Goal: Task Accomplishment & Management: Use online tool/utility

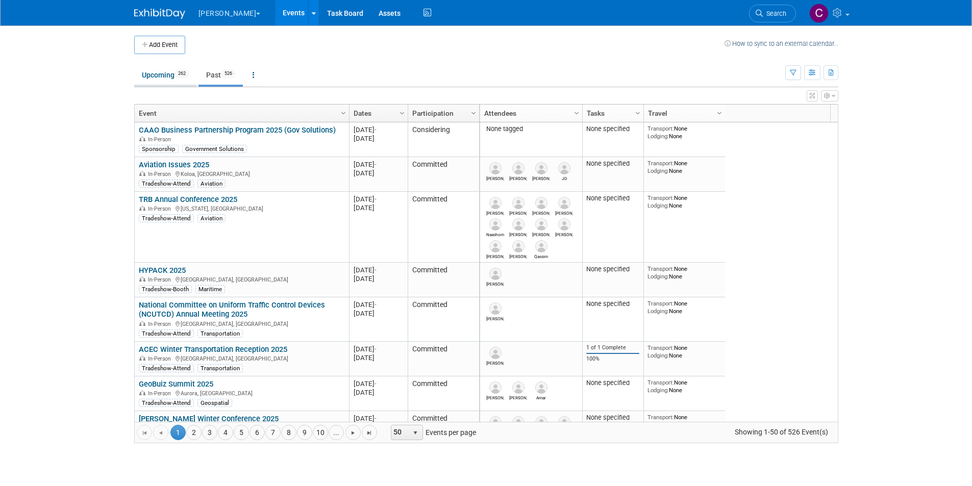
click at [166, 72] on link "Upcoming 262" at bounding box center [165, 74] width 62 height 19
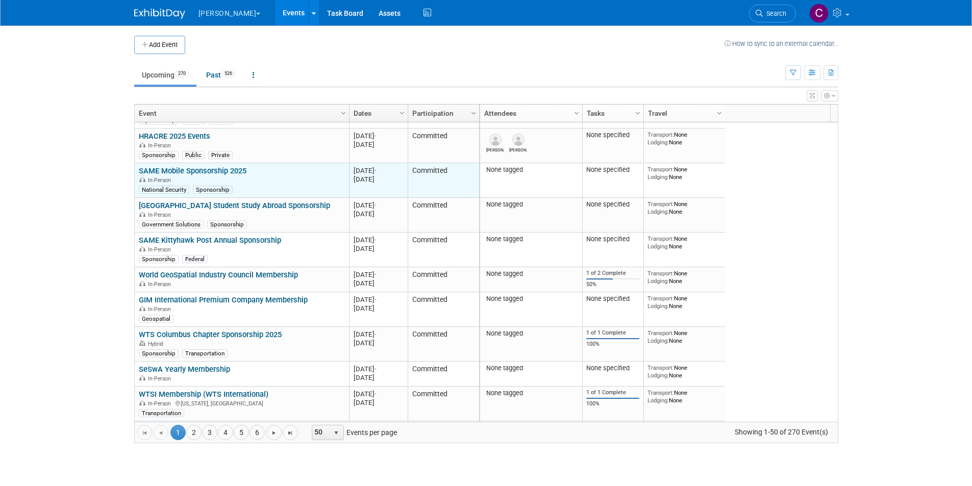
scroll to position [367, 0]
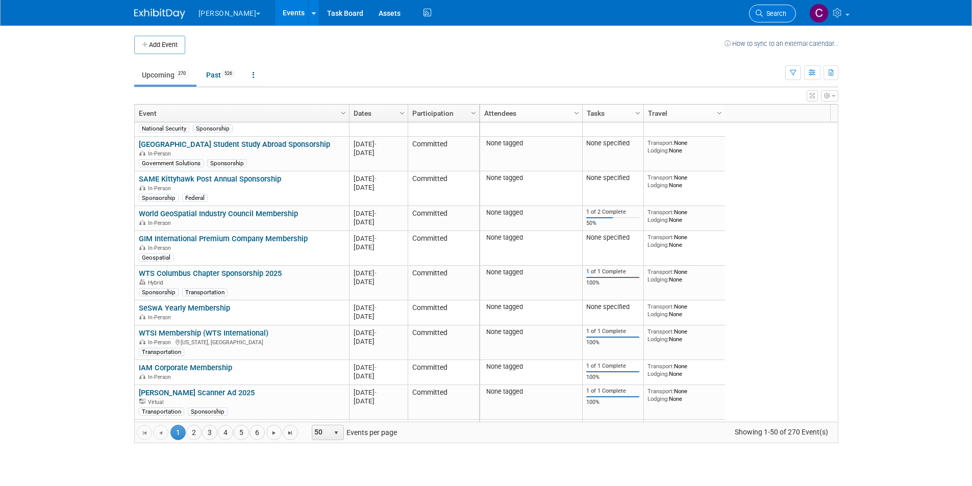
click at [775, 11] on span "Search" at bounding box center [774, 14] width 23 height 8
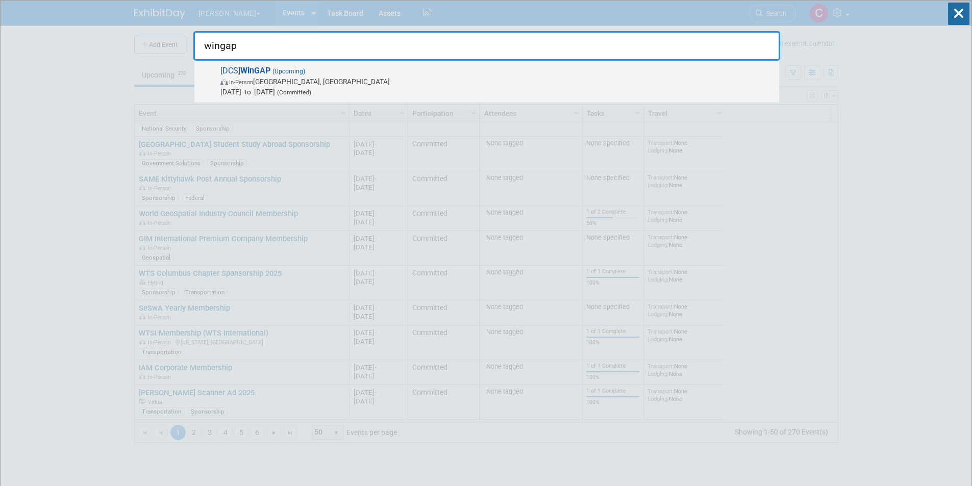
type input "wingap"
click at [255, 71] on strong "WinGAP" at bounding box center [255, 71] width 30 height 10
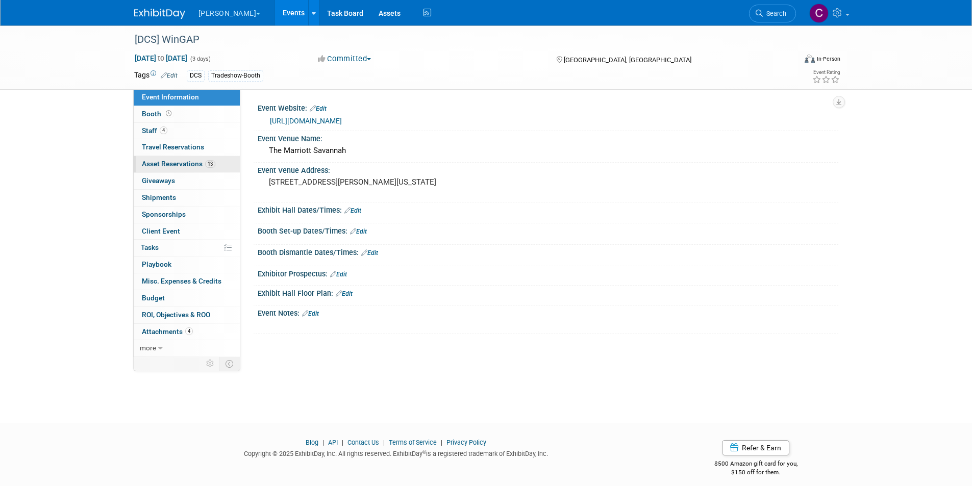
click at [159, 159] on link "13 Asset Reservations 13" at bounding box center [187, 164] width 106 height 16
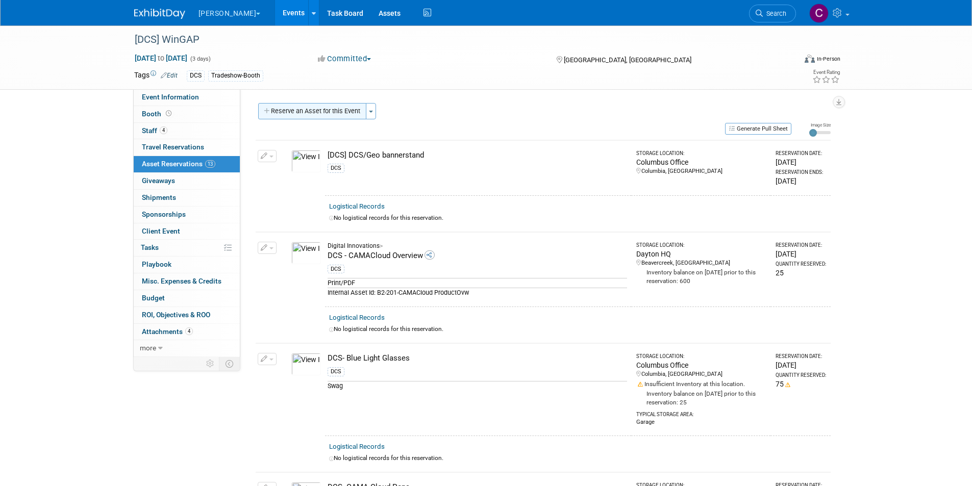
click at [308, 111] on button "Reserve an Asset for this Event" at bounding box center [312, 111] width 108 height 16
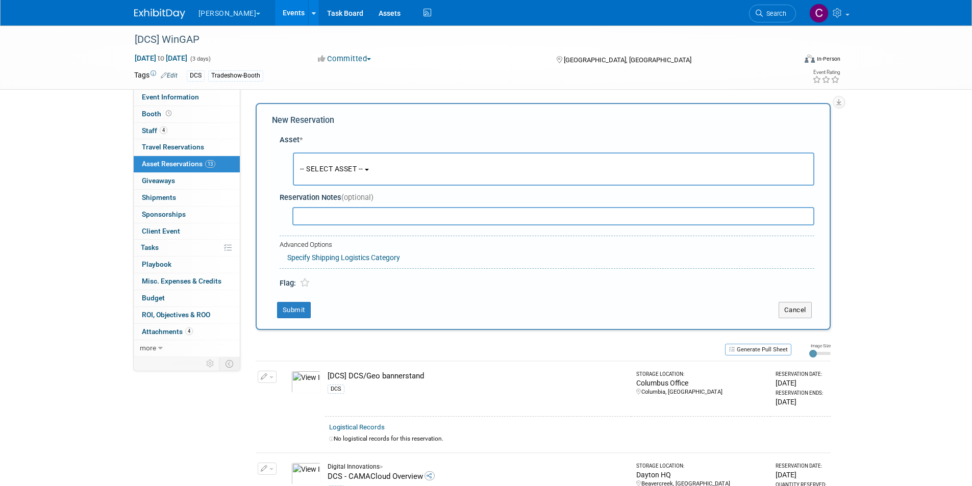
scroll to position [10, 0]
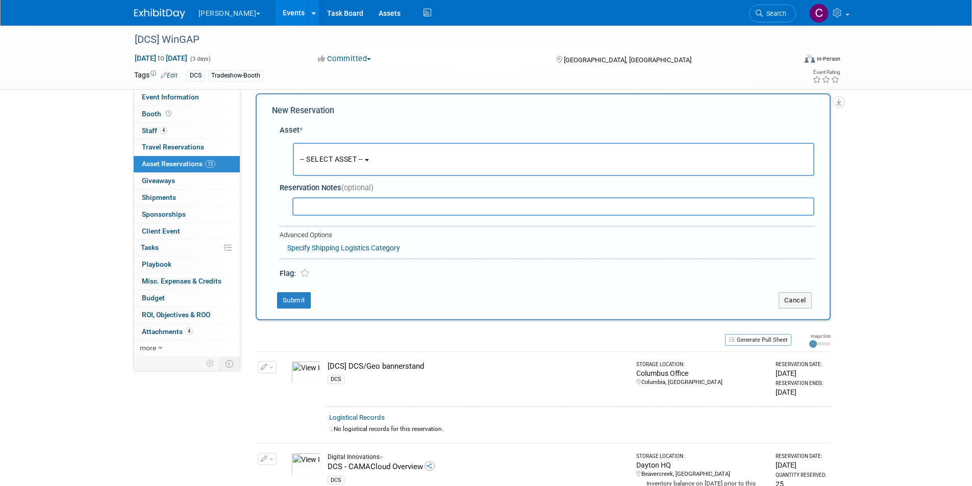
click at [342, 155] on span "-- SELECT ASSET --" at bounding box center [331, 159] width 63 height 8
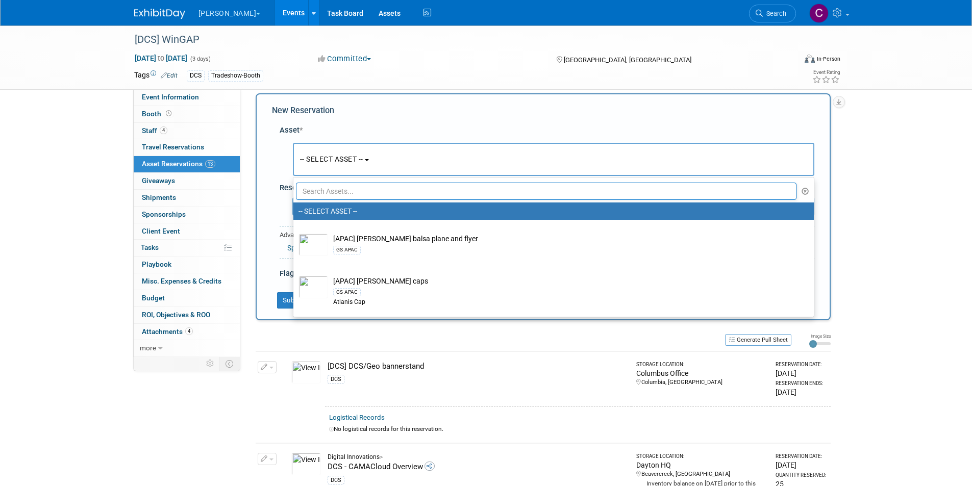
click at [336, 194] on input "text" at bounding box center [546, 191] width 501 height 17
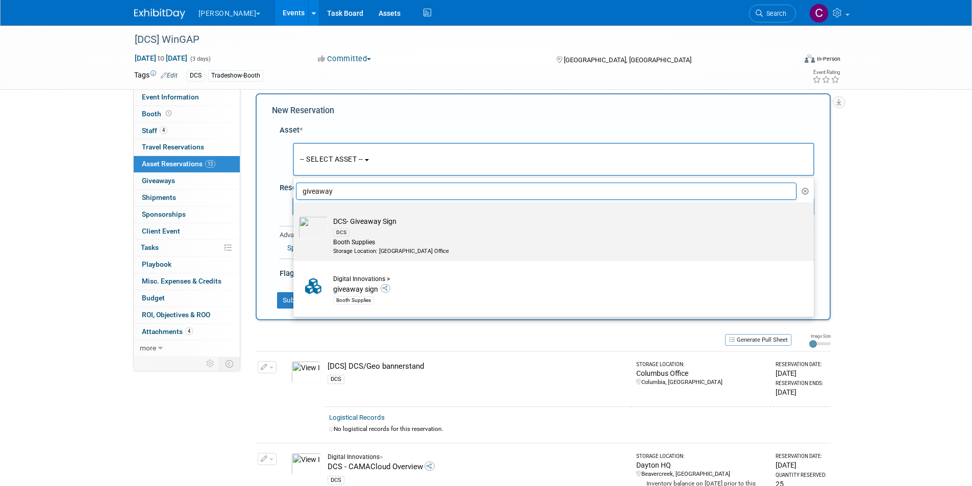
type input "giveaway"
click at [317, 228] on img at bounding box center [313, 227] width 30 height 22
click at [295, 215] on input "DCS- Giveaway Sign DCS Booth Supplies Storage Location: Dayton Office" at bounding box center [291, 211] width 7 height 7
select select "10727704"
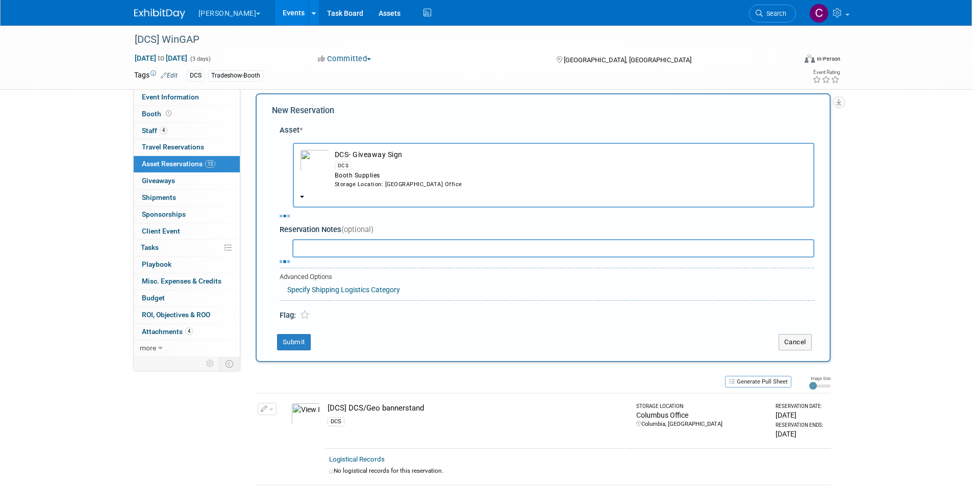
click at [0, 0] on input "text" at bounding box center [0, 0] width 0 height 0
select select "9"
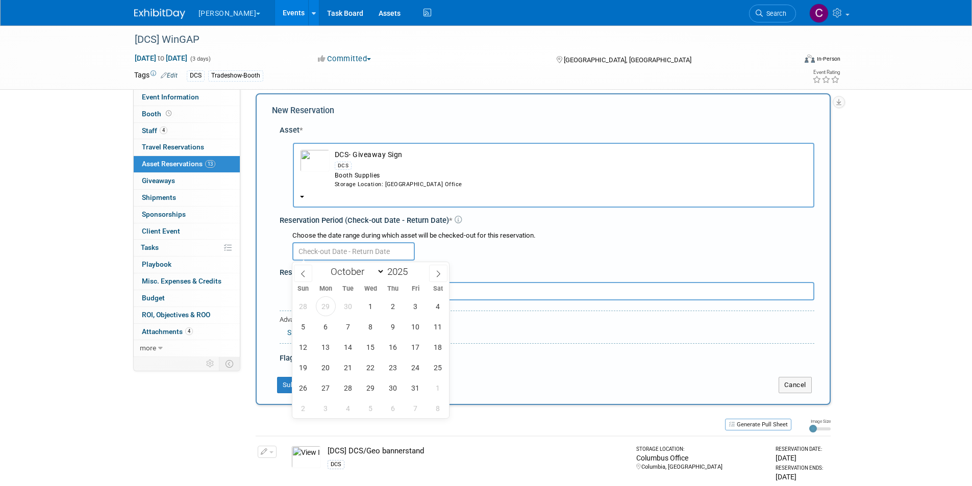
click at [583, 257] on div at bounding box center [553, 251] width 522 height 20
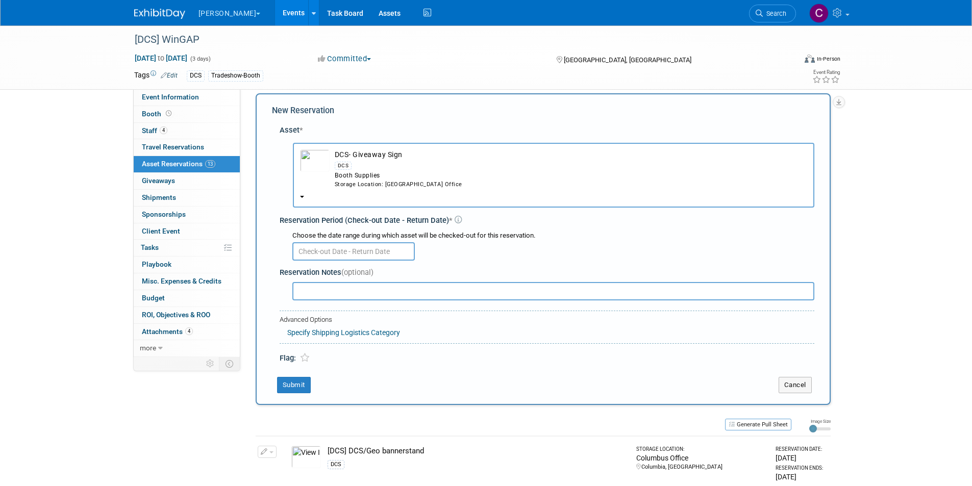
click at [362, 291] on input "text" at bounding box center [553, 291] width 522 height 18
type input "$50 sign"
click at [344, 255] on input "text" at bounding box center [353, 251] width 122 height 18
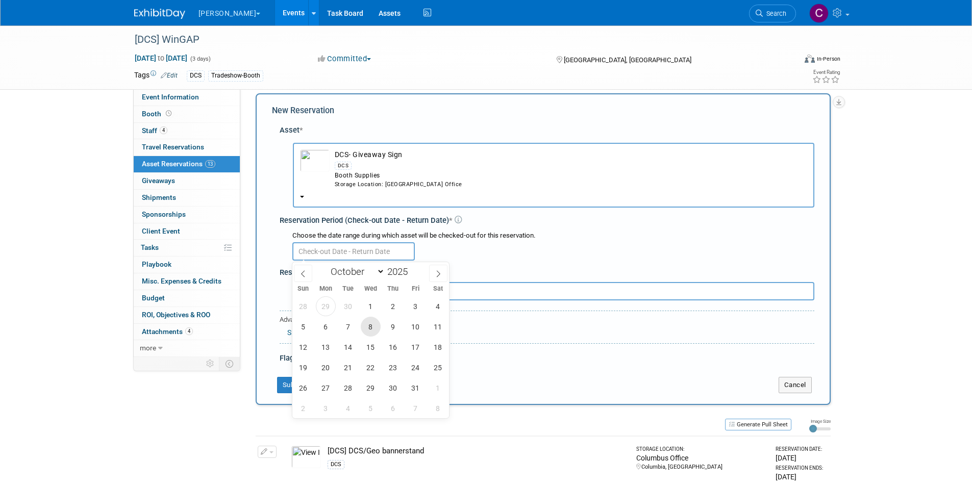
click at [363, 325] on span "8" at bounding box center [371, 327] width 20 height 20
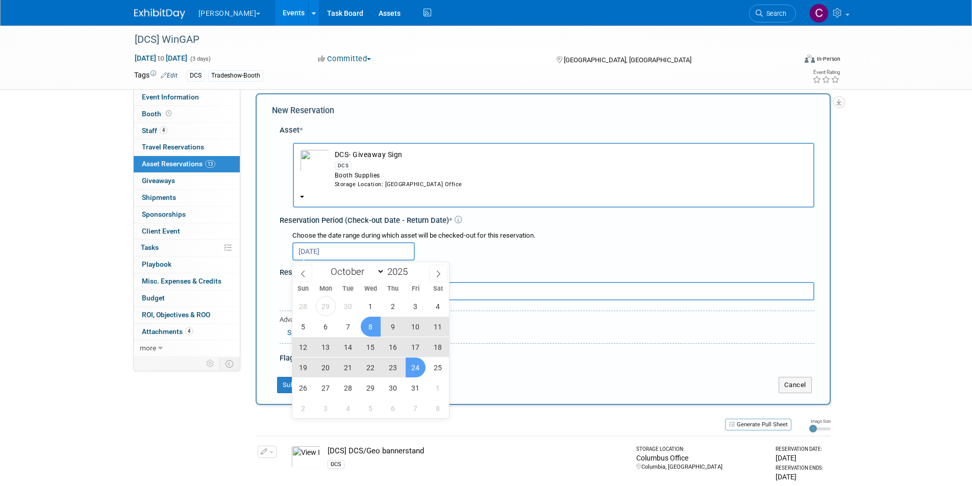
click at [414, 366] on span "24" at bounding box center [416, 368] width 20 height 20
type input "Oct 8, 2025 to Oct 24, 2025"
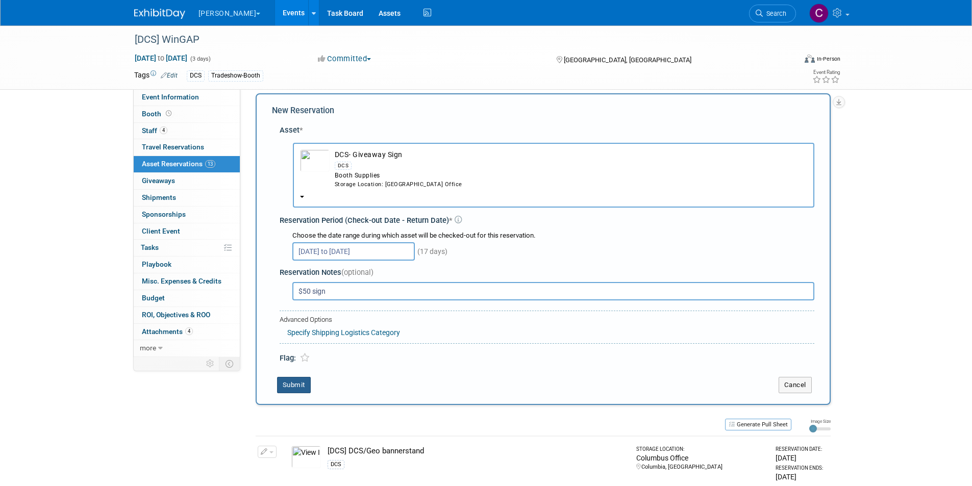
click at [293, 385] on button "Submit" at bounding box center [294, 385] width 34 height 16
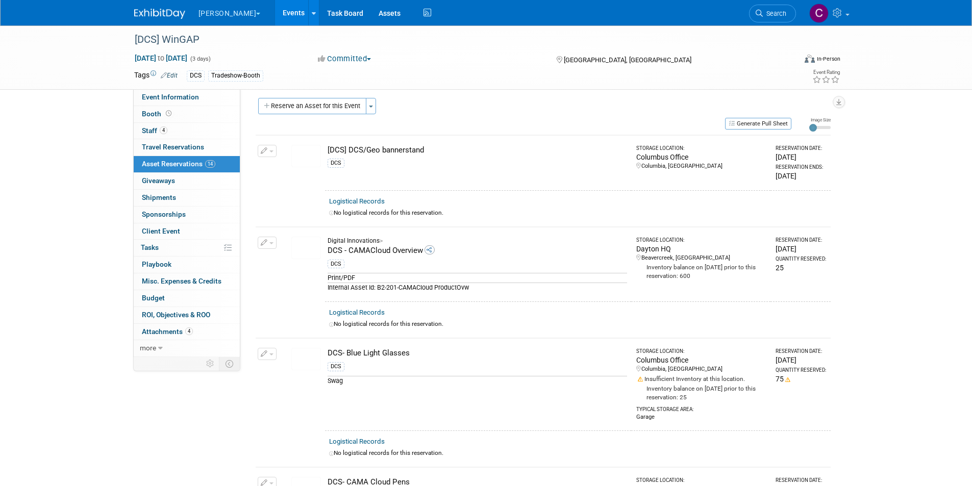
scroll to position [0, 0]
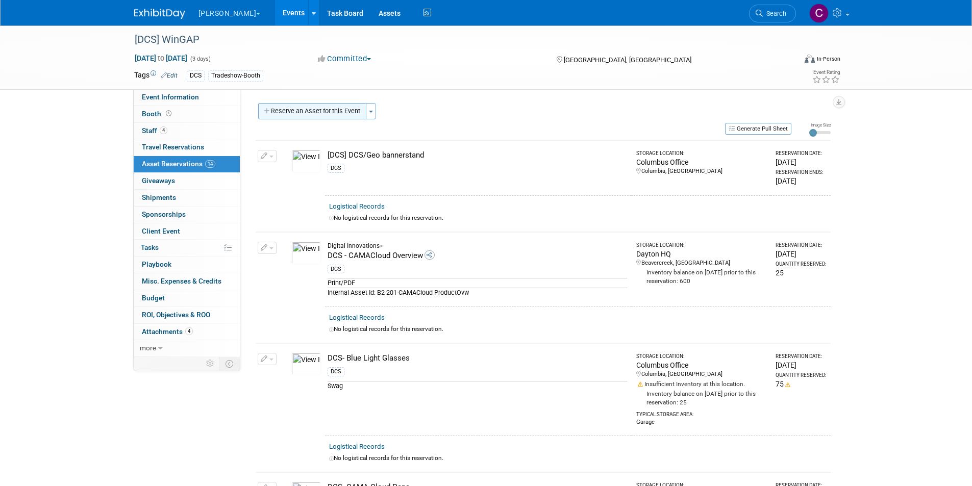
click at [304, 105] on button "Reserve an Asset for this Event" at bounding box center [312, 111] width 108 height 16
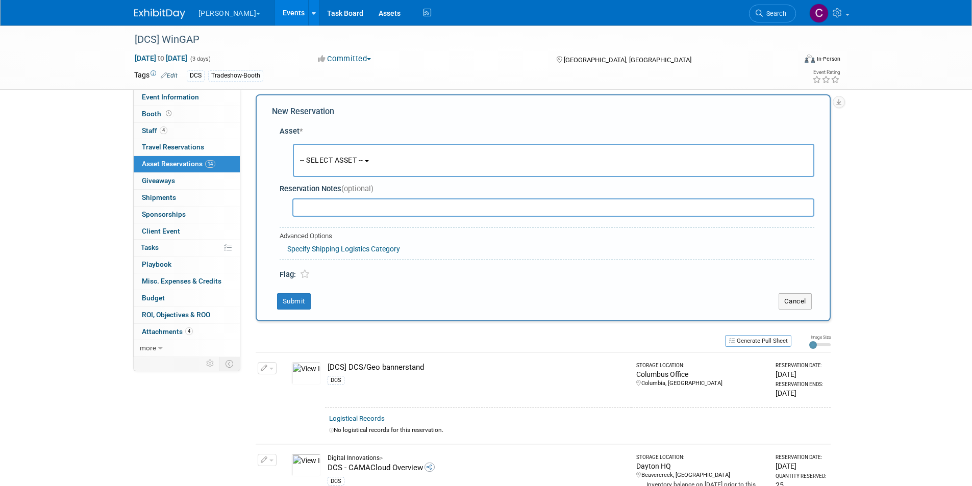
scroll to position [10, 0]
click at [325, 162] on span "-- SELECT ASSET --" at bounding box center [331, 159] width 63 height 8
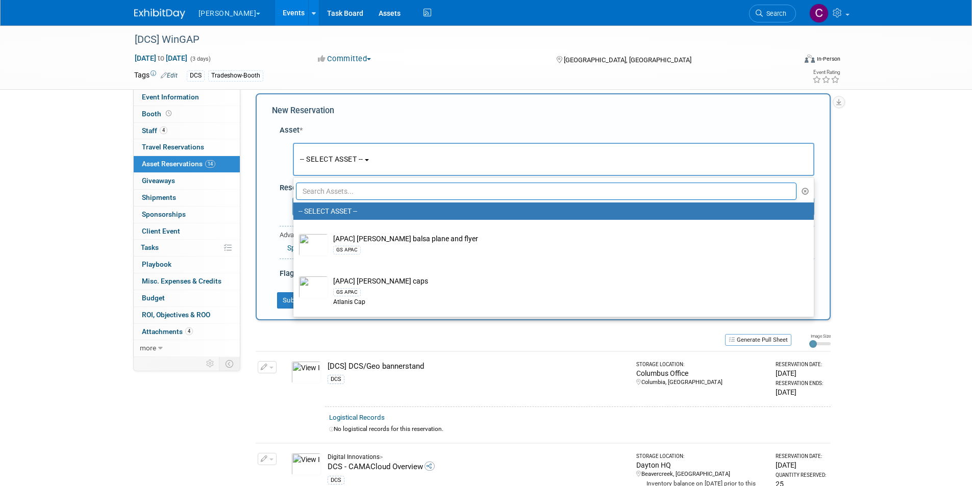
click at [312, 190] on input "text" at bounding box center [546, 191] width 501 height 17
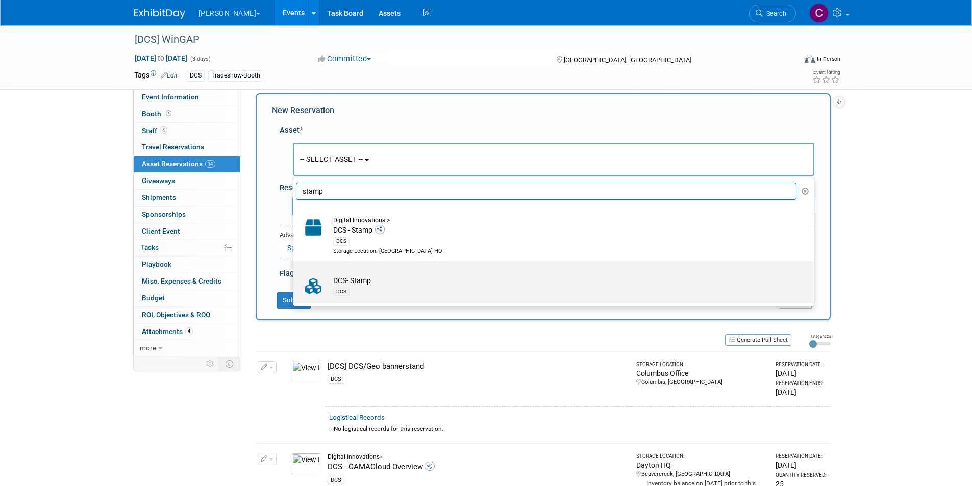
type input "stamp"
click at [322, 287] on img at bounding box center [313, 286] width 30 height 22
click at [295, 273] on input "DCS- Stamp DCS" at bounding box center [291, 270] width 7 height 7
select select "10727678"
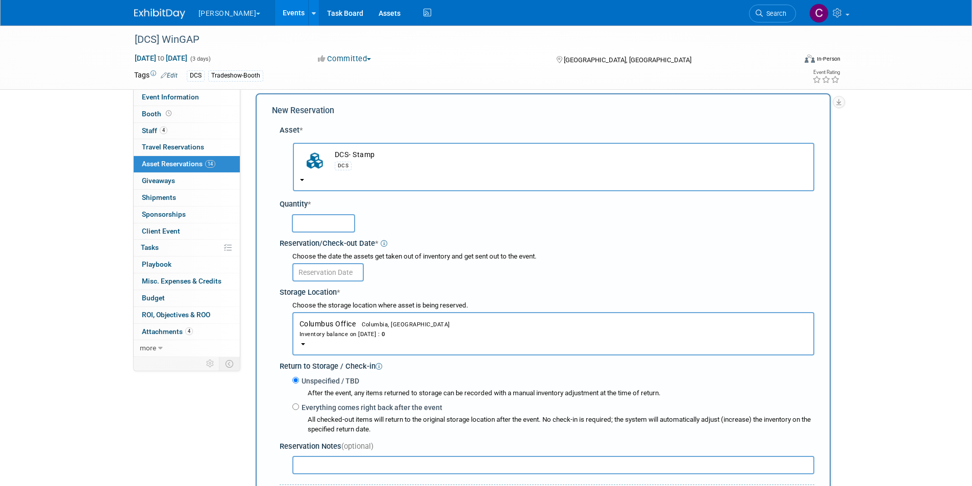
click at [318, 221] on input "text" at bounding box center [323, 223] width 63 height 18
type input "1"
type input "2"
click at [311, 267] on input "text" at bounding box center [327, 272] width 71 height 18
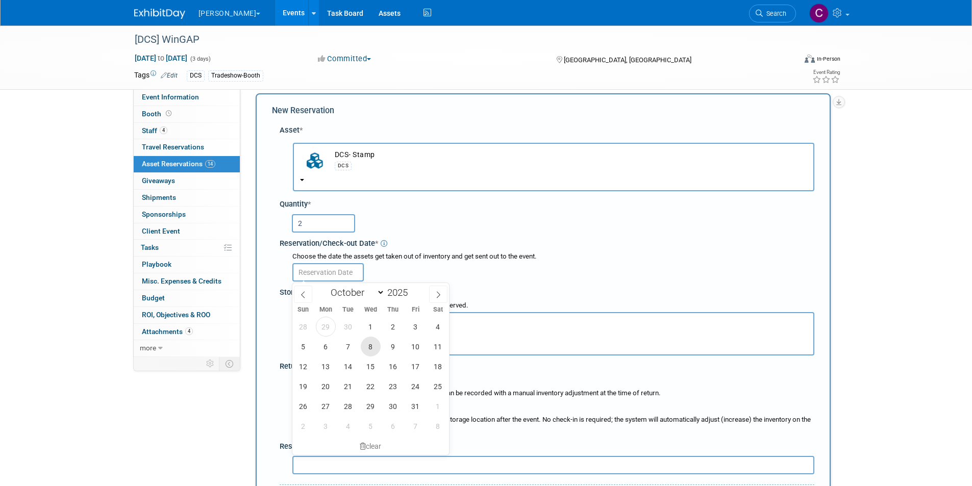
click at [372, 348] on span "8" at bounding box center [371, 347] width 20 height 20
type input "Oct 8, 2025"
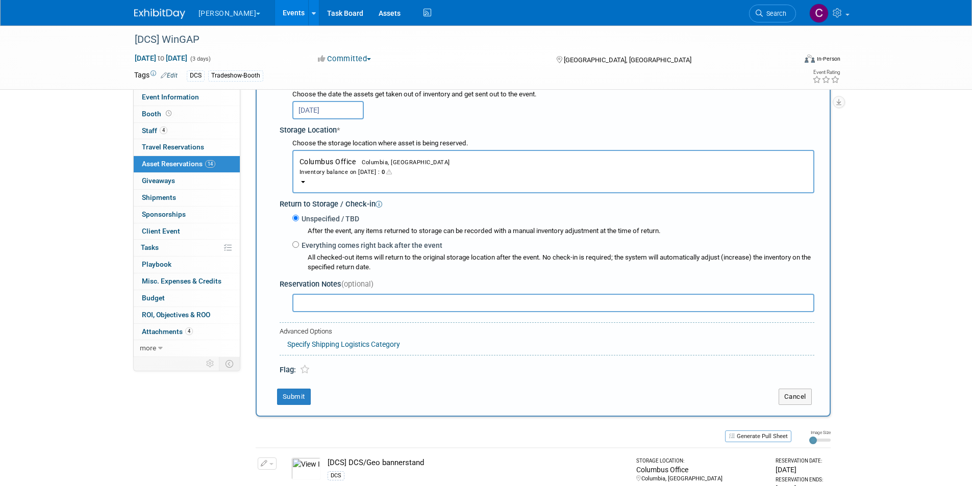
scroll to position [214, 0]
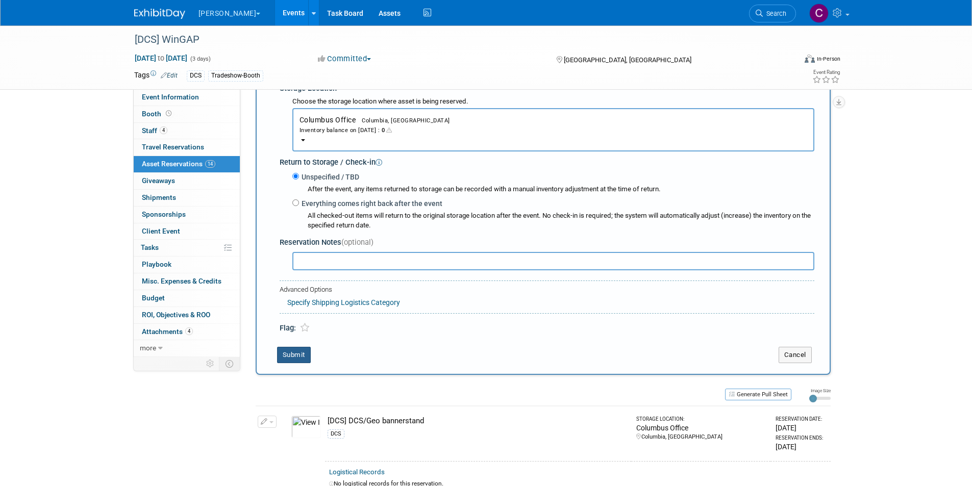
click at [295, 357] on button "Submit" at bounding box center [294, 355] width 34 height 16
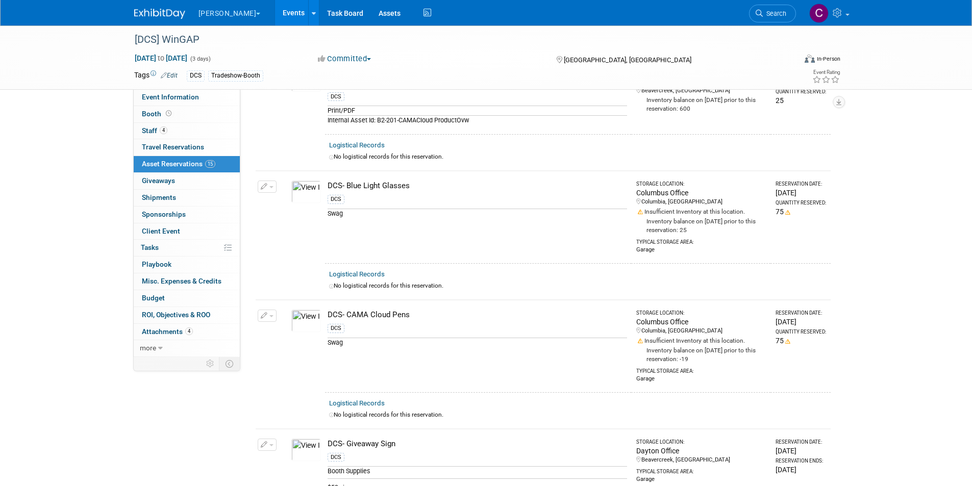
scroll to position [0, 0]
